Goal: Task Accomplishment & Management: Manage account settings

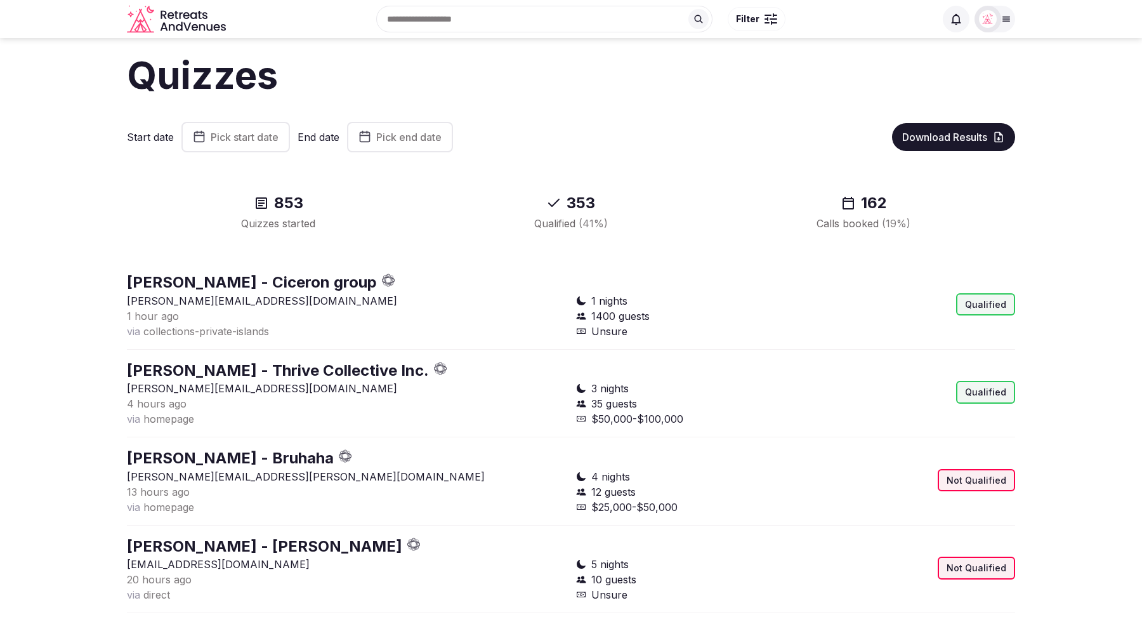
click at [1008, 20] on icon at bounding box center [1006, 19] width 10 height 10
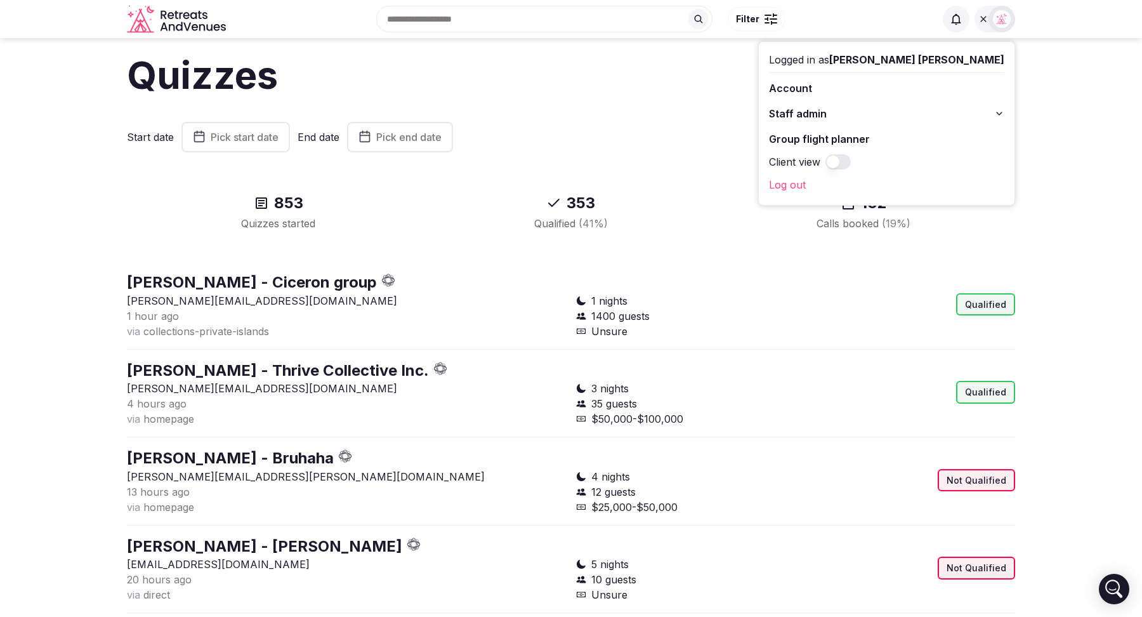
click at [993, 112] on button "Staff admin" at bounding box center [886, 113] width 235 height 20
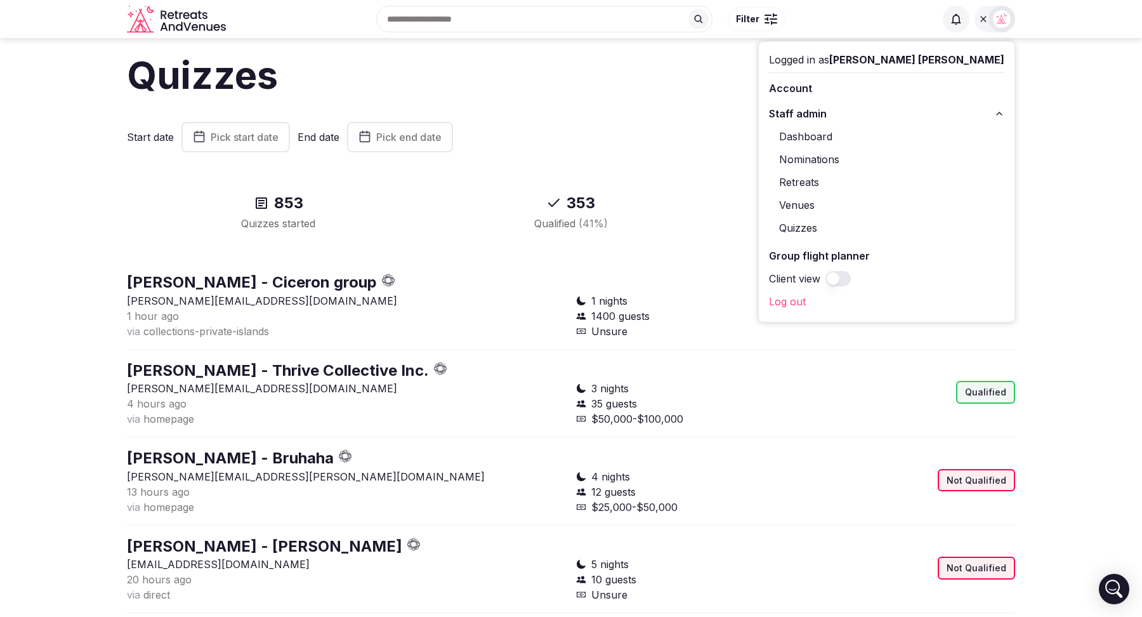
click at [903, 134] on link "Dashboard" at bounding box center [886, 136] width 235 height 20
click at [95, 248] on section "Quizzes Start date Pick start date End date Pick end date Download Results 853 …" at bounding box center [571, 607] width 1142 height 1138
click at [998, 112] on icon at bounding box center [999, 113] width 10 height 10
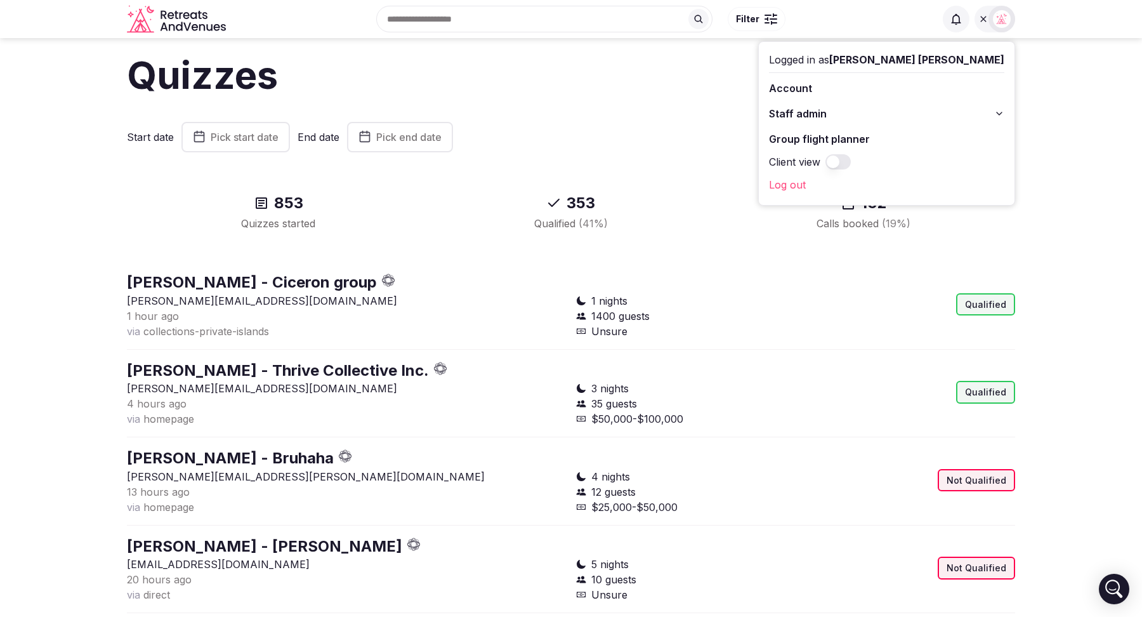
click at [997, 16] on img at bounding box center [1002, 19] width 18 height 18
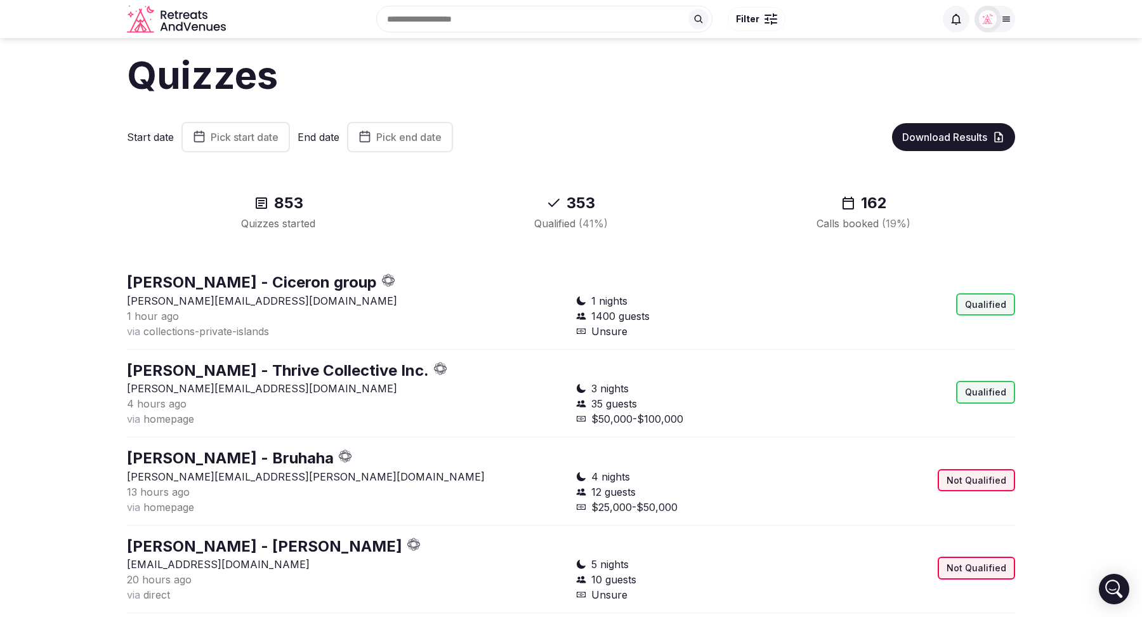
click at [1004, 25] on div at bounding box center [995, 19] width 41 height 27
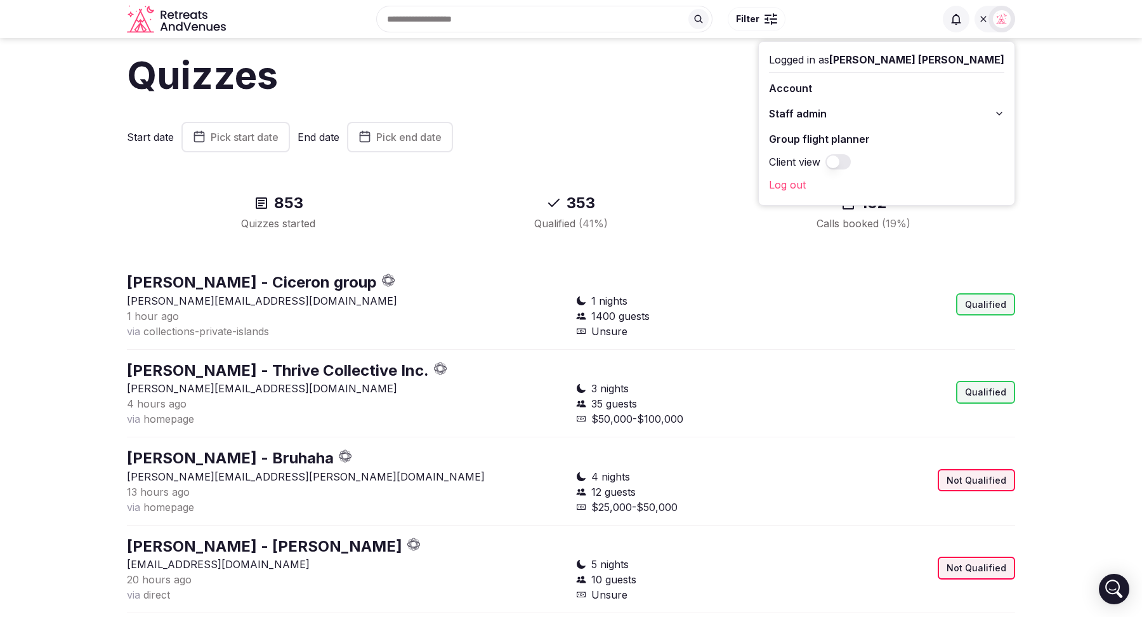
click at [671, 99] on h1 "Quizzes" at bounding box center [571, 74] width 888 height 53
click at [700, 140] on div "Start date Pick start date End date Pick end date" at bounding box center [504, 137] width 755 height 30
click at [648, 188] on div "353 Qualified ( 41 %)" at bounding box center [571, 212] width 282 height 58
click at [995, 115] on button "Staff admin" at bounding box center [886, 113] width 235 height 20
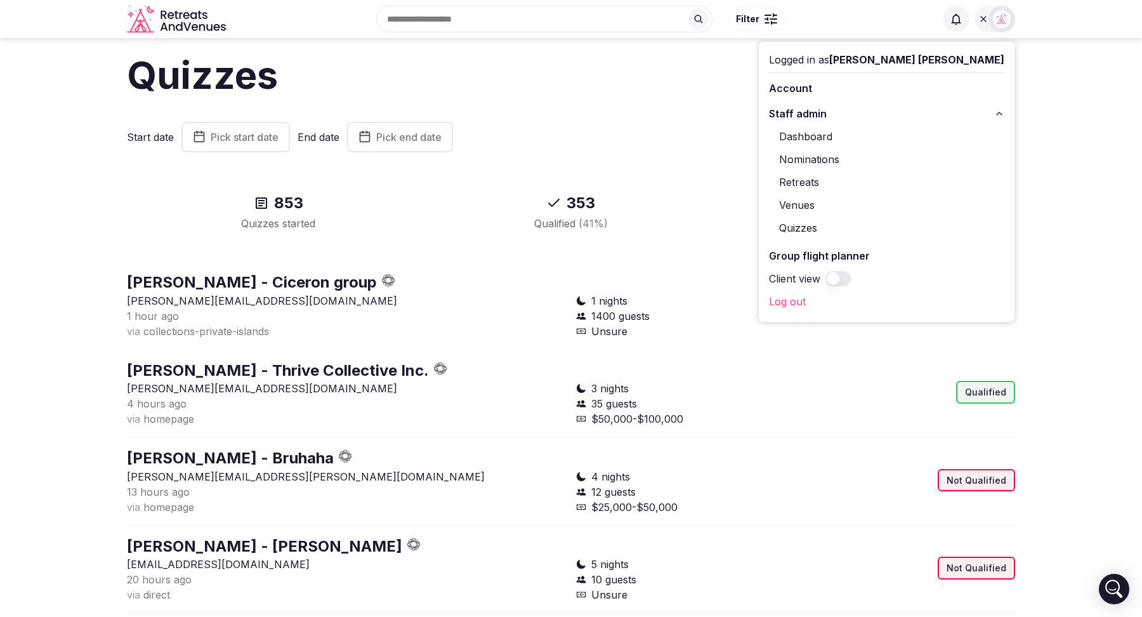
click at [658, 119] on div "Quizzes Start date Pick start date End date Pick end date Download Results 853 …" at bounding box center [571, 607] width 888 height 1138
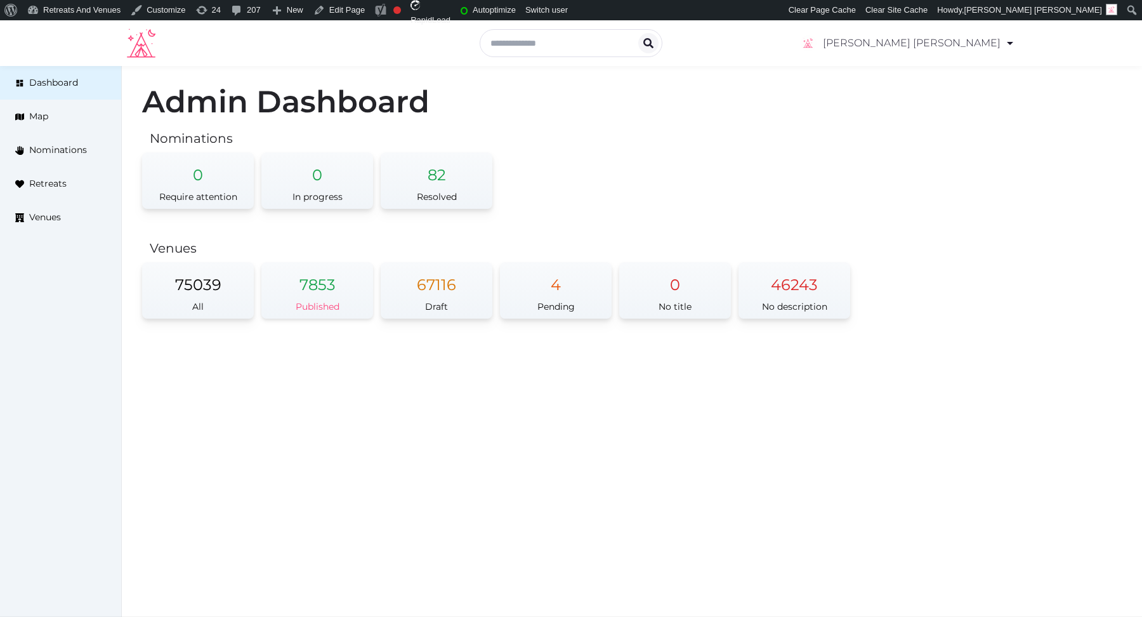
click at [313, 286] on div "7853" at bounding box center [317, 278] width 112 height 33
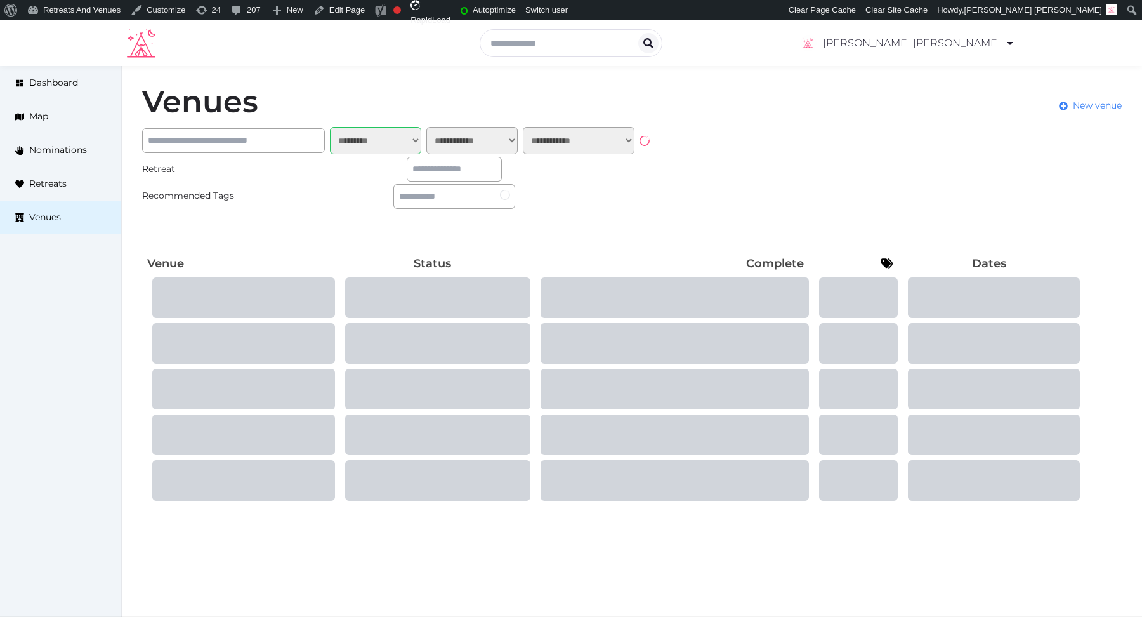
select select "*******"
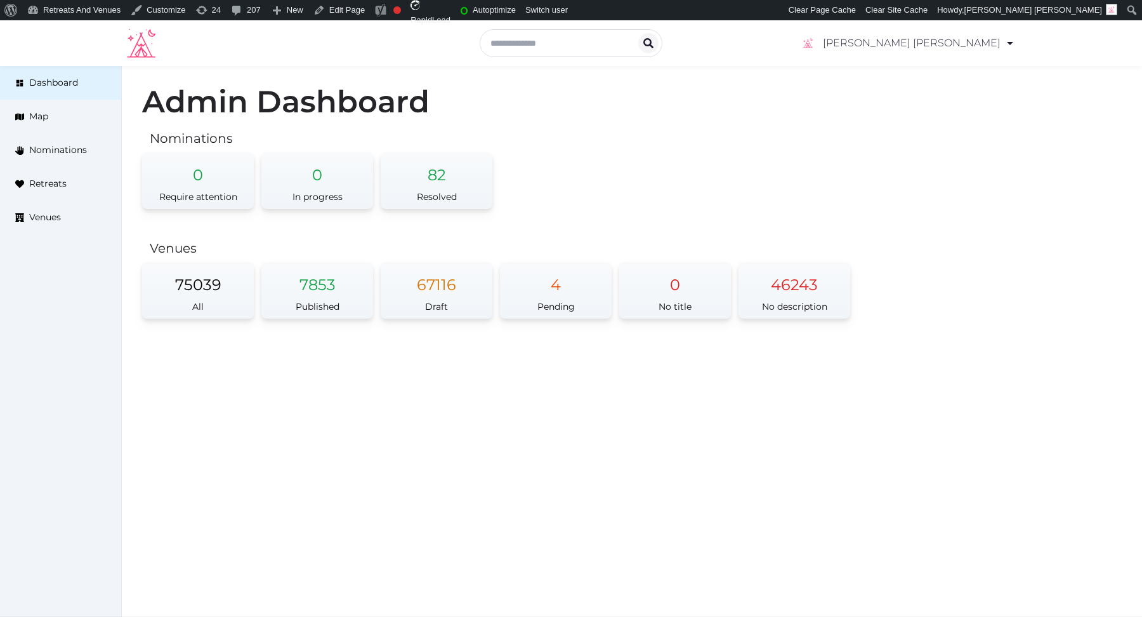
click at [640, 169] on div "Admin Dashboard Nominations 0 Require attention 0 In progress 82 Resolved Venue…" at bounding box center [632, 211] width 1020 height 291
